Goal: Check status: Check status

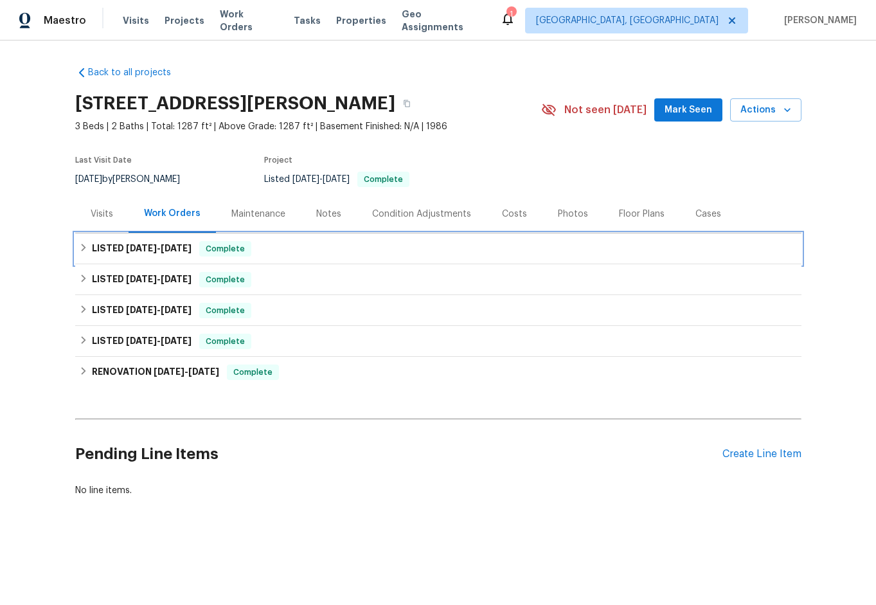
click at [76, 239] on div "LISTED [DATE] - [DATE] Complete" at bounding box center [438, 248] width 726 height 31
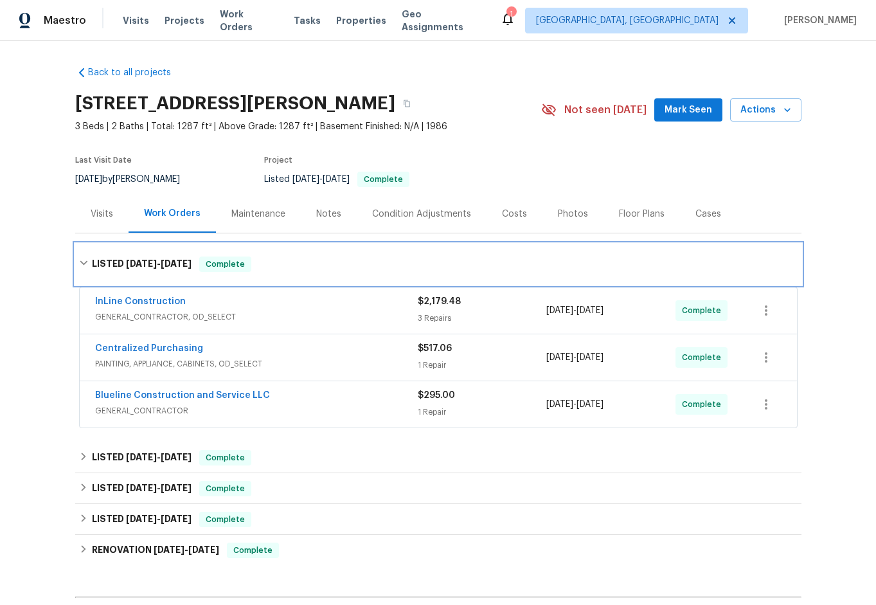
click at [82, 263] on icon at bounding box center [83, 262] width 9 height 9
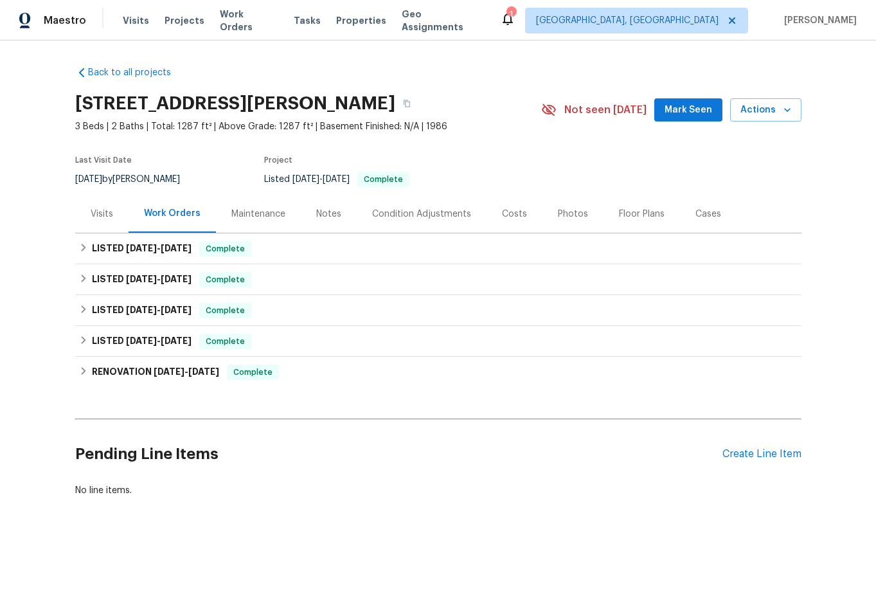
click at [91, 215] on div "Visits" at bounding box center [102, 214] width 22 height 13
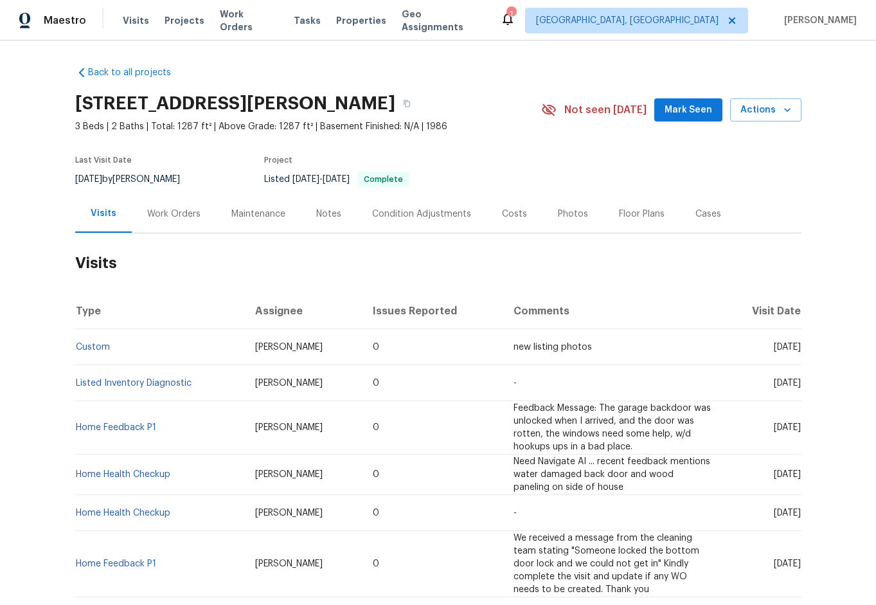
click at [162, 214] on div "Work Orders" at bounding box center [173, 214] width 53 height 13
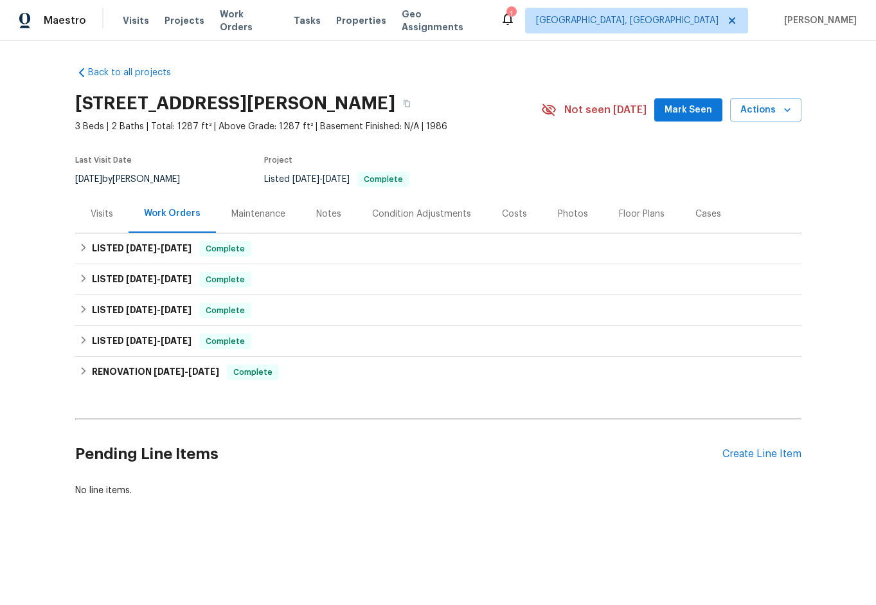
click at [241, 222] on div "Maintenance" at bounding box center [258, 214] width 85 height 38
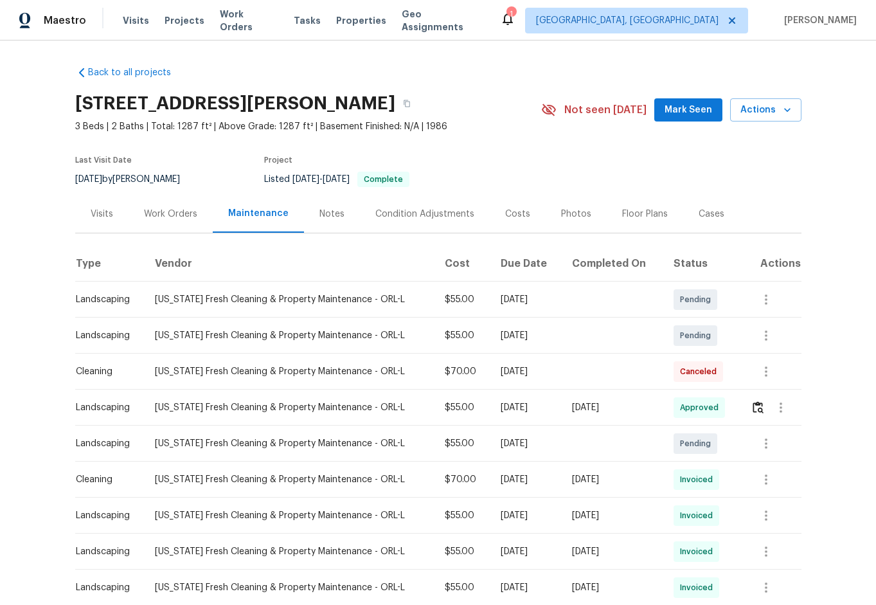
click at [260, 338] on div "[US_STATE] Fresh Cleaning & Property Maintenance - ORL-L" at bounding box center [289, 335] width 269 height 13
click at [119, 333] on div "Landscaping" at bounding box center [105, 335] width 58 height 13
click at [145, 341] on td "[US_STATE] Fresh Cleaning & Property Maintenance - ORL-L" at bounding box center [290, 335] width 290 height 36
click at [150, 346] on td "[US_STATE] Fresh Cleaning & Property Maintenance - ORL-L" at bounding box center [290, 335] width 290 height 36
drag, startPoint x: 140, startPoint y: 334, endPoint x: 546, endPoint y: 340, distance: 406.1
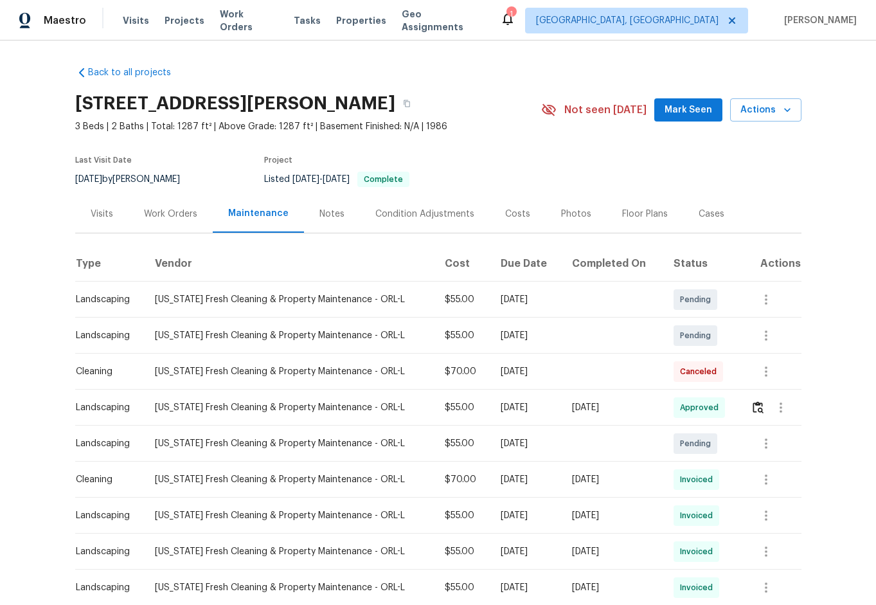
click at [546, 340] on tr "Landscaping [US_STATE] Fresh Cleaning & Property Maintenance - ORL-L $55.00 [DA…" at bounding box center [438, 335] width 726 height 36
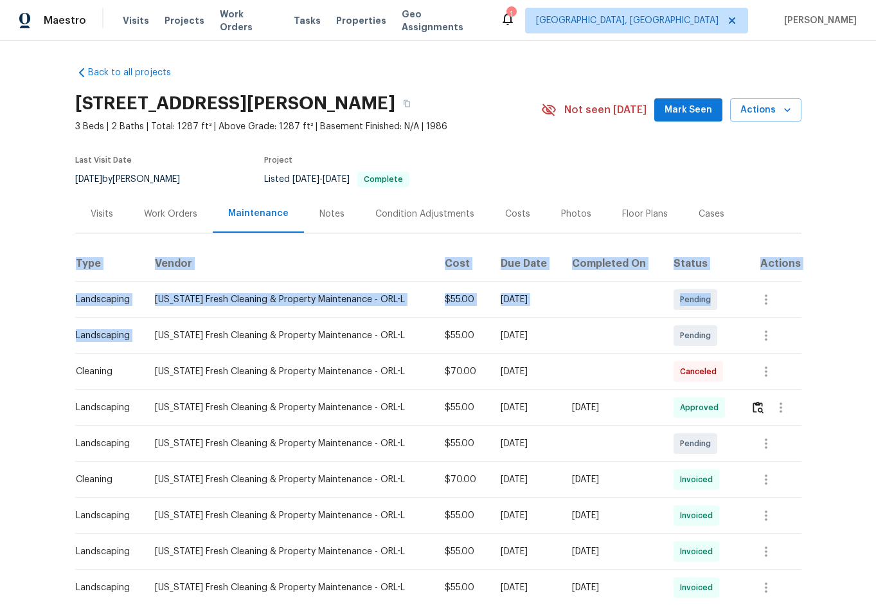
drag, startPoint x: 69, startPoint y: 339, endPoint x: 161, endPoint y: 336, distance: 92.5
click at [159, 335] on div "Back to all projects [STREET_ADDRESS][PERSON_NAME] 3 Beds | 2 Baths | Total: 12…" at bounding box center [438, 322] width 876 height 564
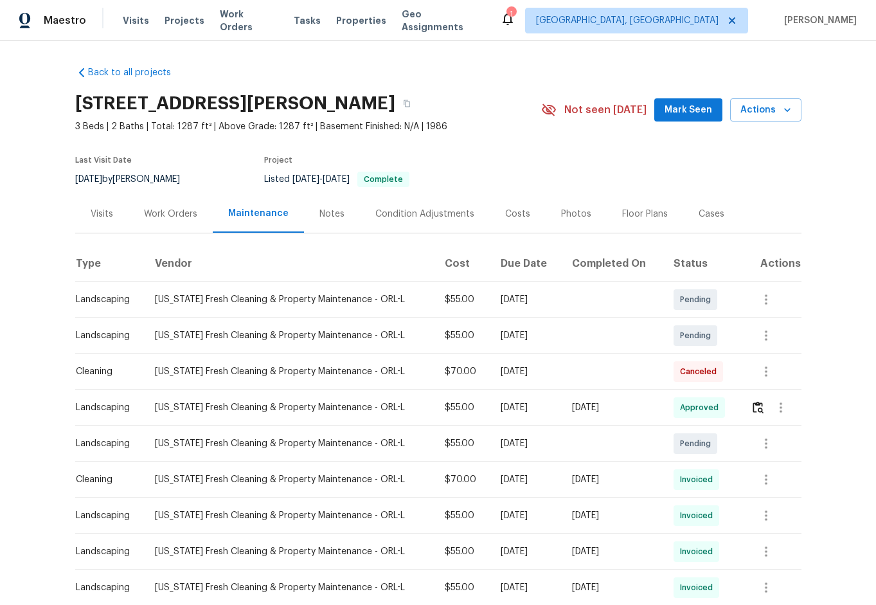
click at [166, 339] on div "[US_STATE] Fresh Cleaning & Property Maintenance - ORL-L" at bounding box center [289, 335] width 269 height 13
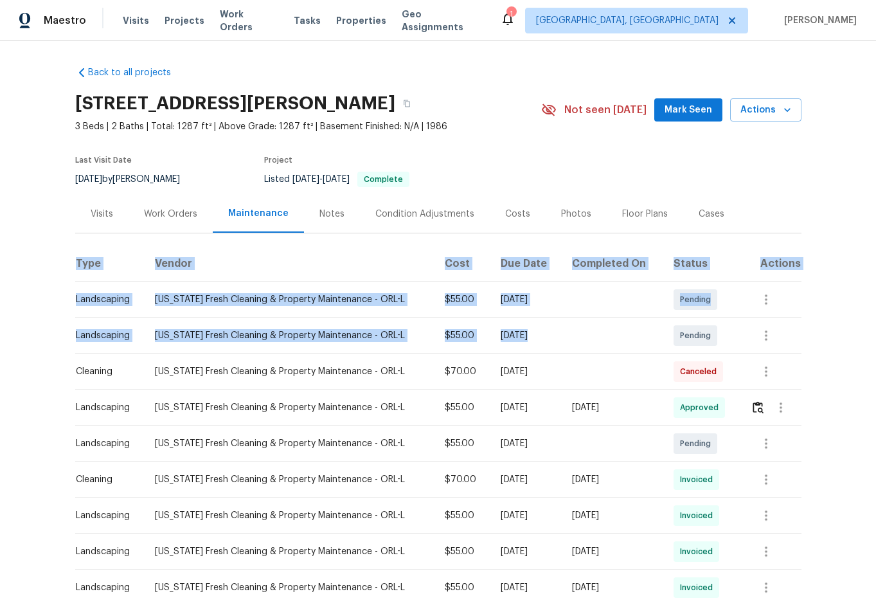
drag, startPoint x: 66, startPoint y: 331, endPoint x: 607, endPoint y: 343, distance: 541.0
click at [607, 343] on div "Back to all projects [STREET_ADDRESS][PERSON_NAME] 3 Beds | 2 Baths | Total: 12…" at bounding box center [438, 322] width 876 height 564
click at [551, 345] on td "[DATE]" at bounding box center [525, 335] width 71 height 36
